Goal: Information Seeking & Learning: Find specific fact

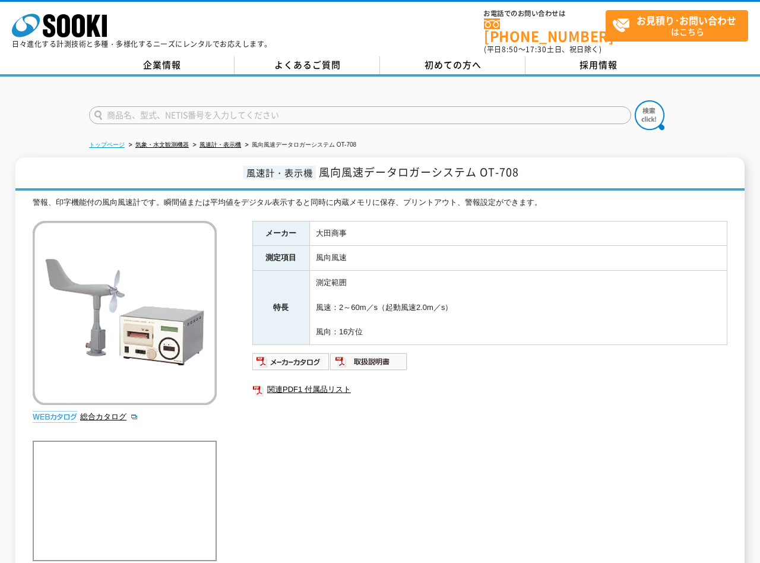
click at [119, 141] on link "トップページ" at bounding box center [107, 144] width 36 height 7
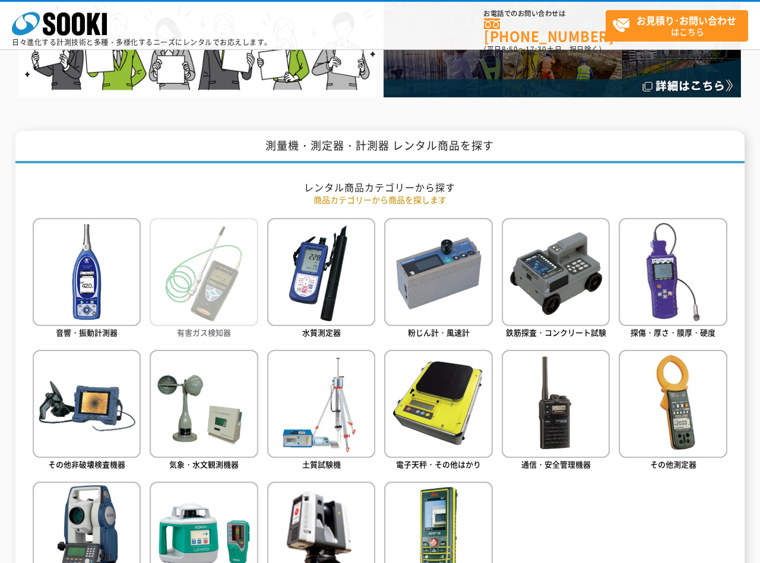
scroll to position [395, 0]
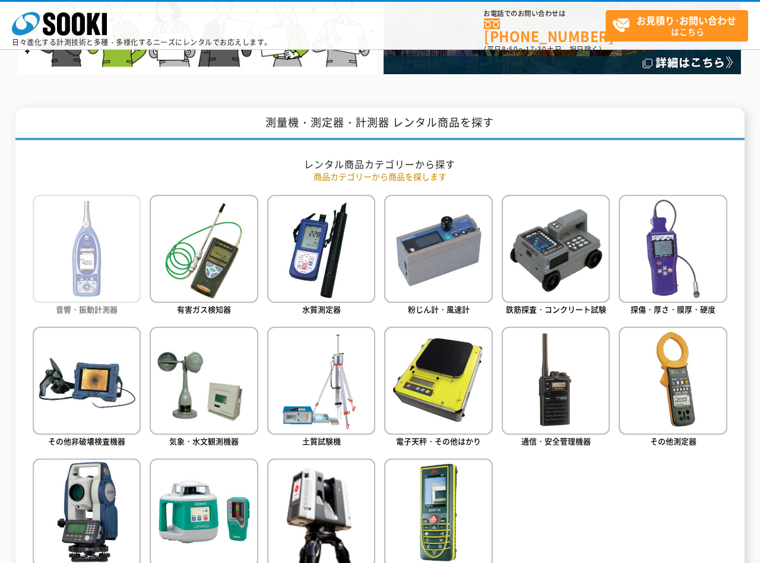
click at [105, 270] on img at bounding box center [87, 249] width 108 height 108
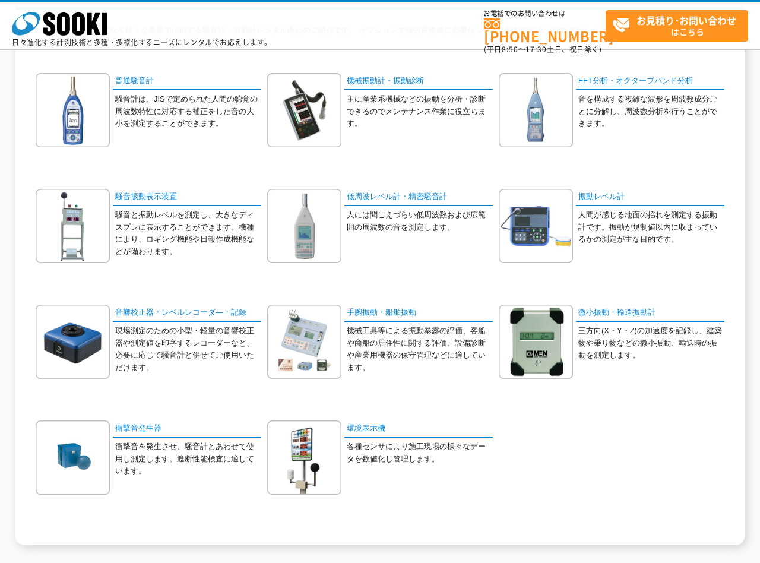
scroll to position [132, 0]
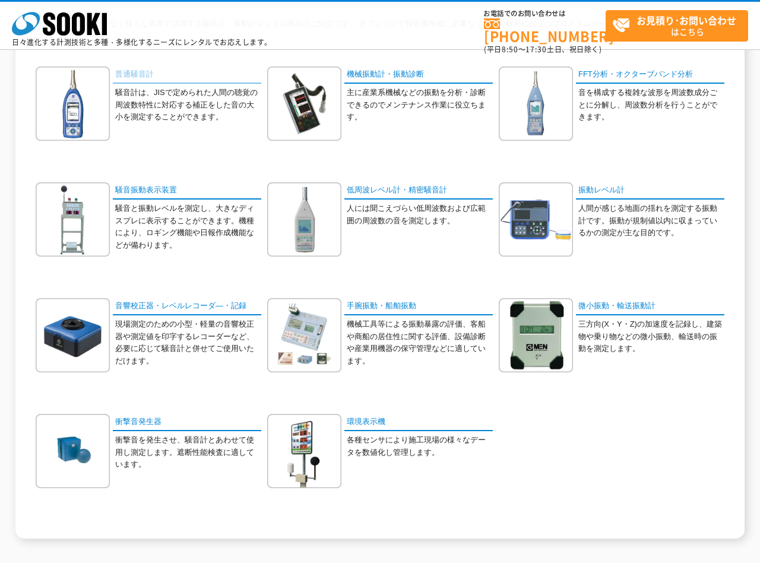
click at [141, 71] on link "普通騒音計" at bounding box center [187, 75] width 148 height 17
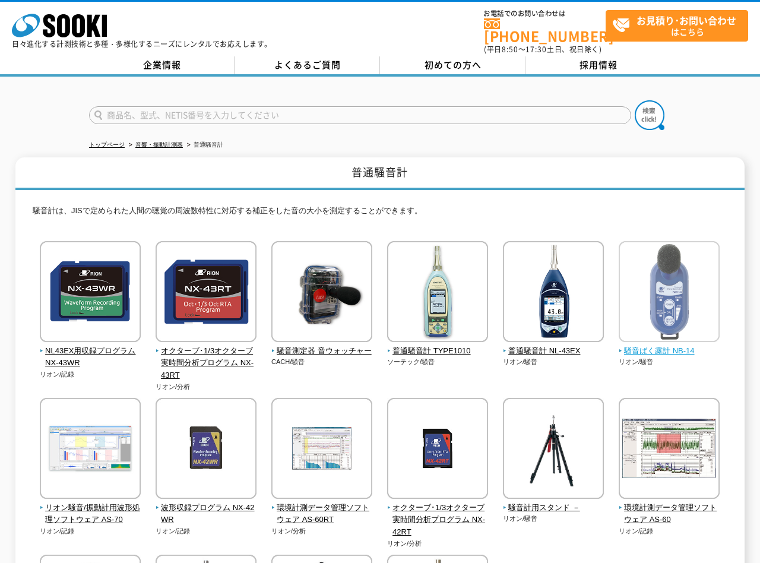
click at [673, 345] on span "騒音ばく露計 NB-14" at bounding box center [670, 351] width 102 height 12
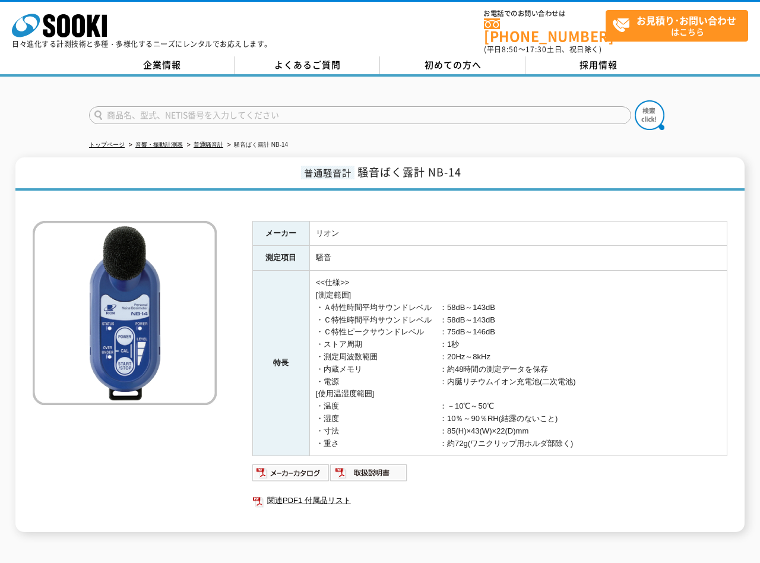
click at [14, 90] on div at bounding box center [380, 105] width 760 height 57
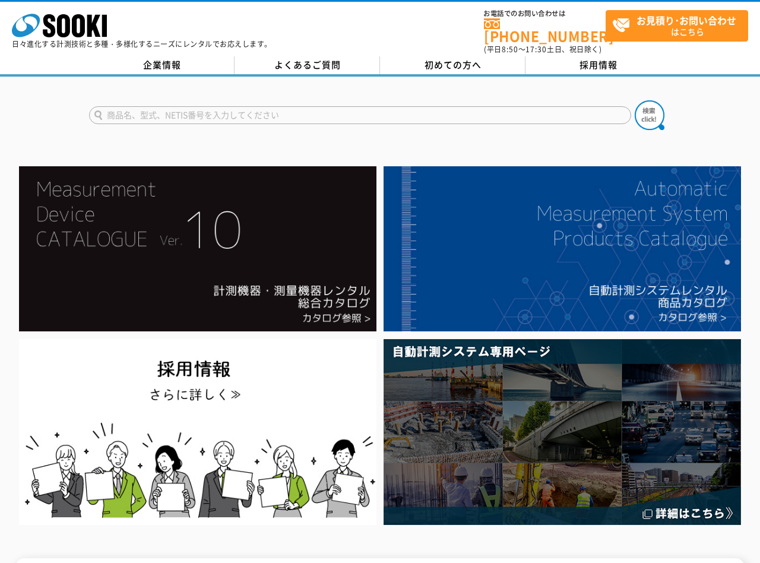
click at [251, 106] on input "text" at bounding box center [360, 115] width 542 height 18
type input "NC-75"
click at [644, 107] on img at bounding box center [650, 115] width 30 height 30
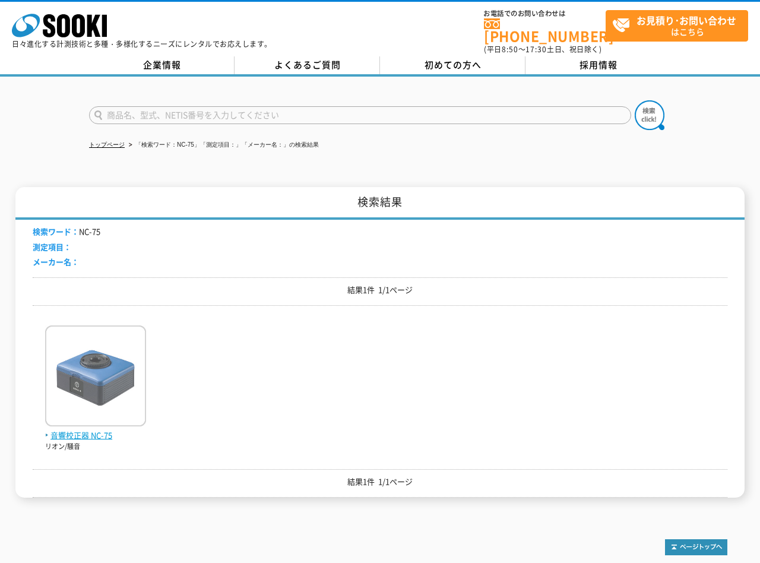
click at [102, 429] on span "音響校正器 NC-75" at bounding box center [95, 435] width 101 height 12
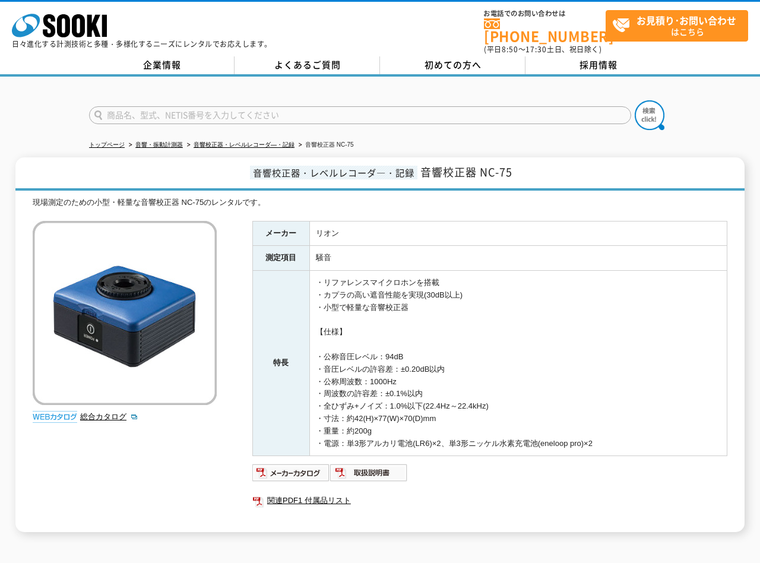
click at [381, 166] on span "音響校正器・レベルレコーダ―・記録" at bounding box center [333, 173] width 167 height 14
drag, startPoint x: 425, startPoint y: 162, endPoint x: 524, endPoint y: 163, distance: 99.2
click at [524, 163] on h1 "音響校正器・レベルレコーダ―・記録 音響校正器 NC-75" at bounding box center [380, 173] width 730 height 33
copy span "音響校正器 NC-75"
click at [599, 316] on td "・リファレンスマイクロホンを搭載 ・カプラの高い遮音性能を実現(30dB以上) ・小型で軽量な音響校正器 【仕様】 ・公称音圧レベル：94dB ・音圧レベルの…" at bounding box center [517, 363] width 417 height 185
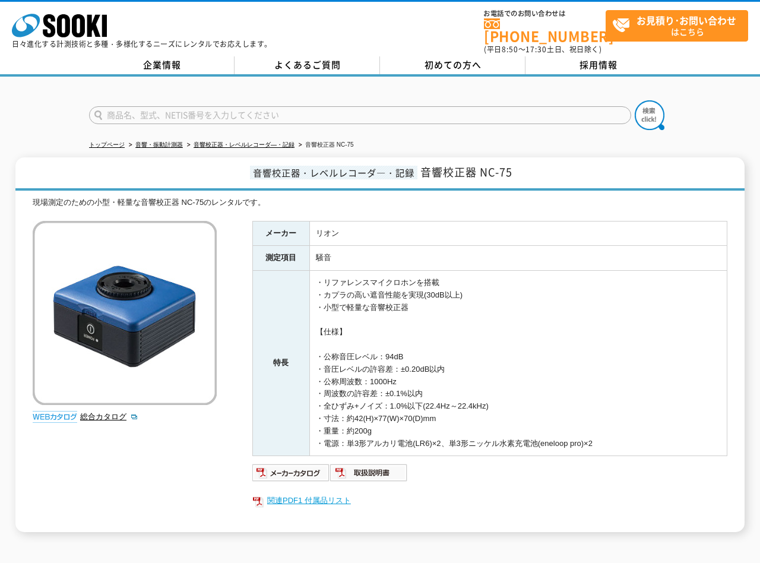
click at [318, 493] on link "関連PDF1 付属品リスト" at bounding box center [489, 500] width 475 height 15
